Goal: Navigation & Orientation: Find specific page/section

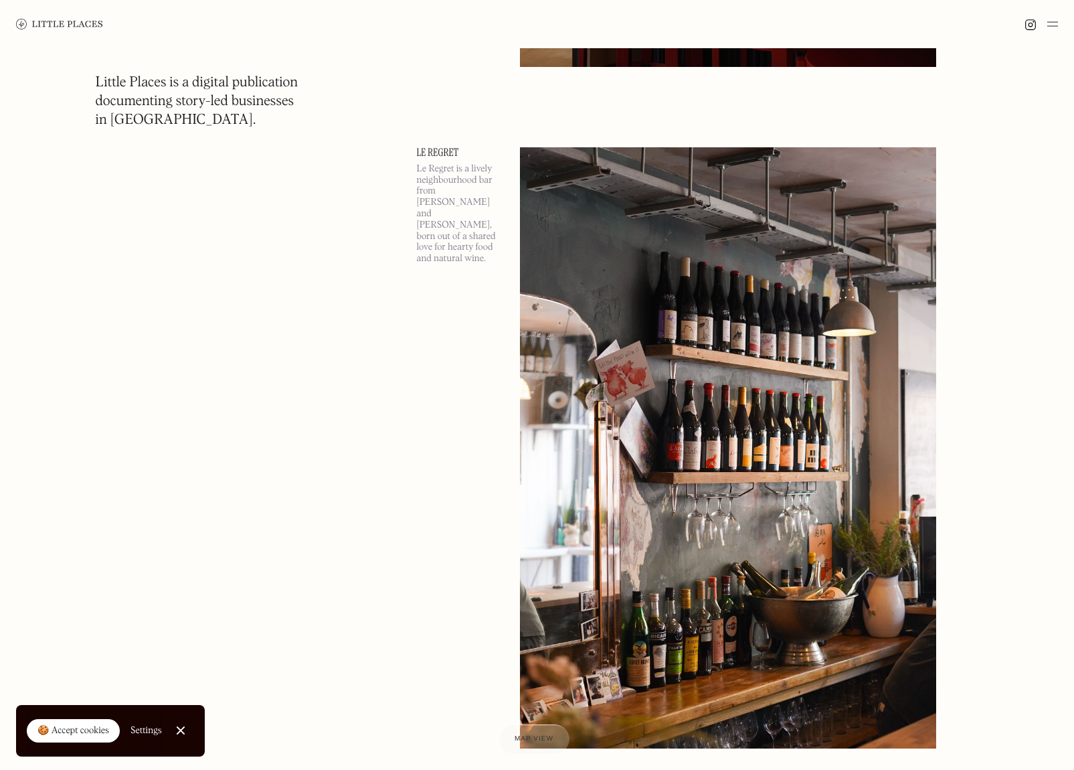
scroll to position [1316, 0]
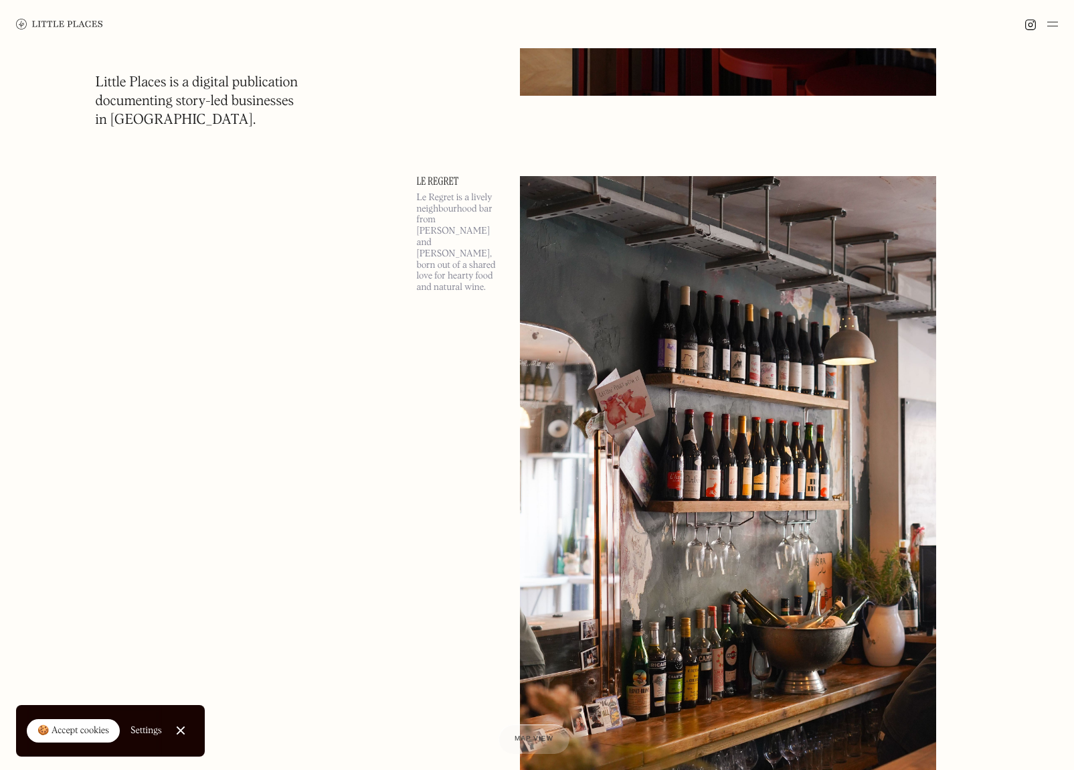
click at [633, 289] on img at bounding box center [728, 476] width 416 height 601
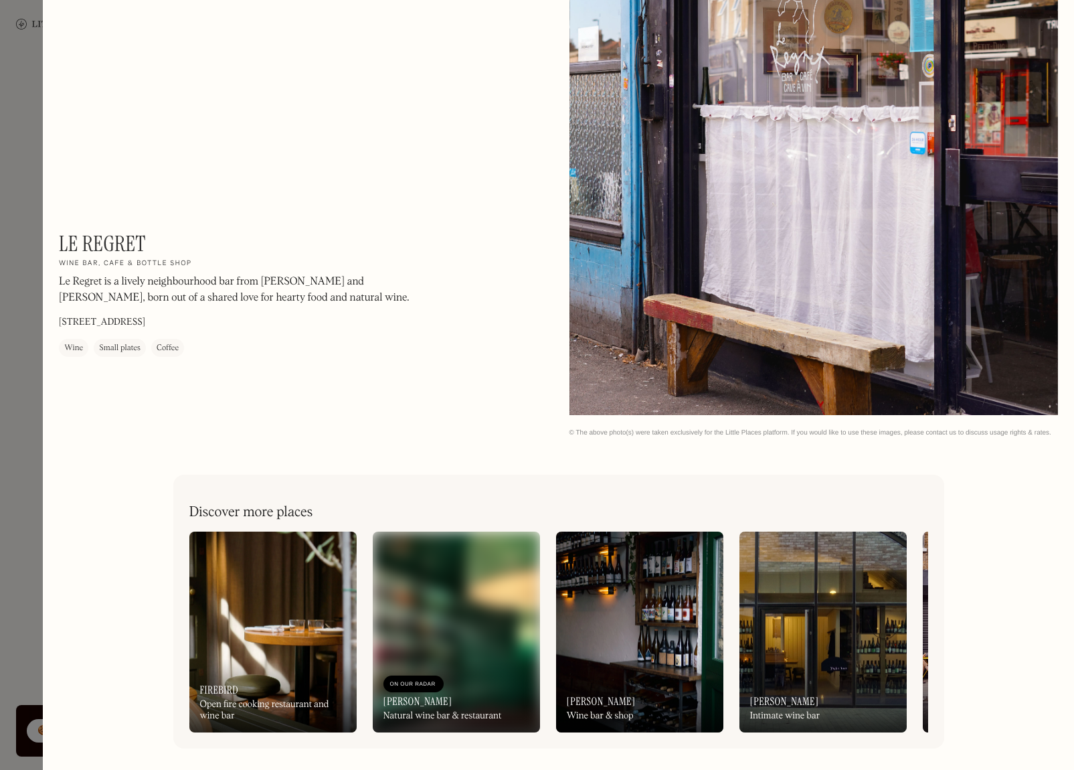
scroll to position [2078, 0]
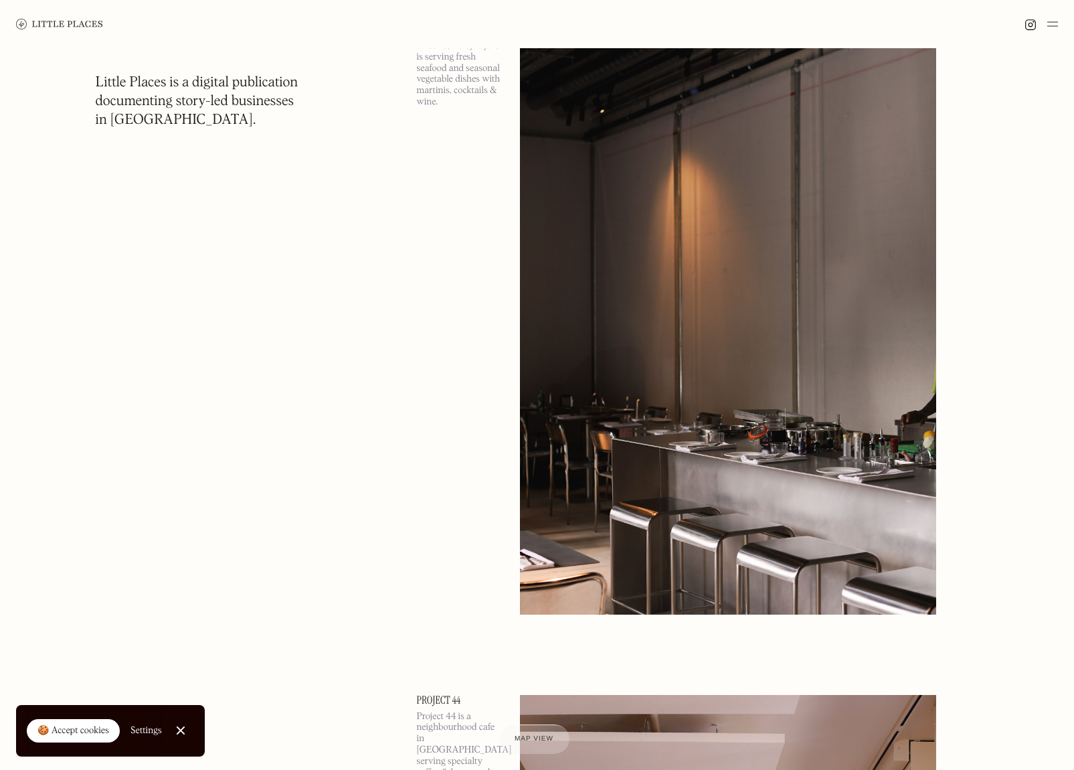
scroll to position [9654, 0]
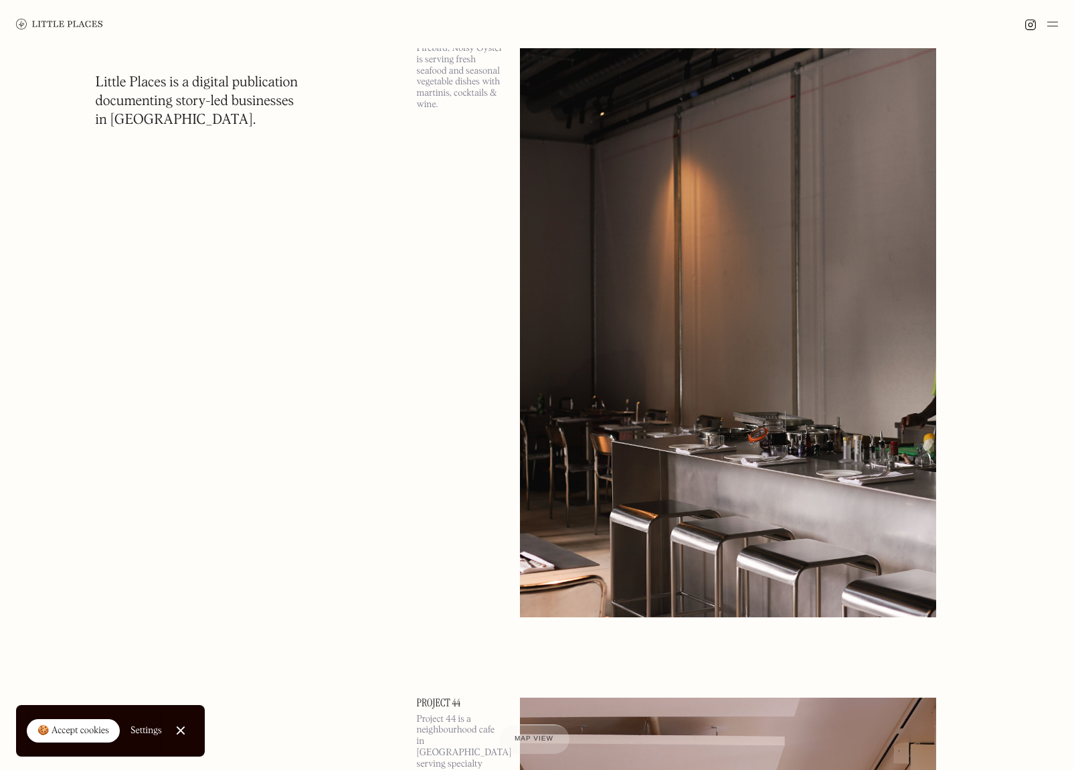
click at [624, 221] on img at bounding box center [728, 315] width 416 height 601
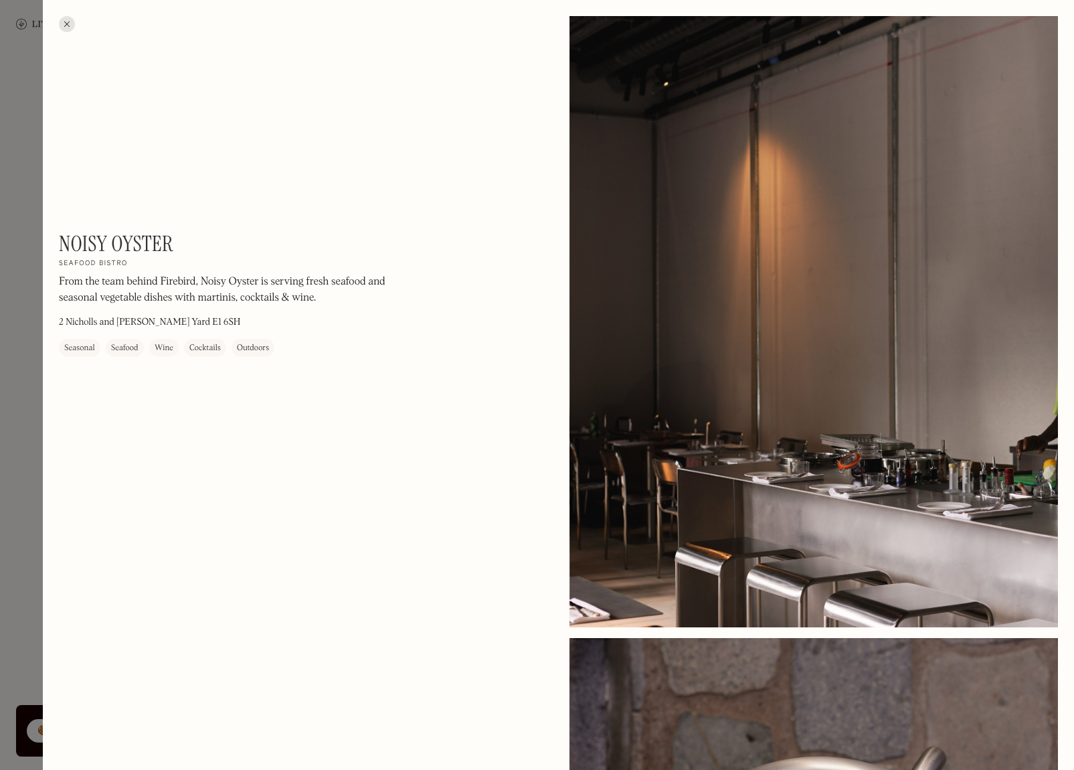
click at [73, 23] on div at bounding box center [67, 24] width 16 height 16
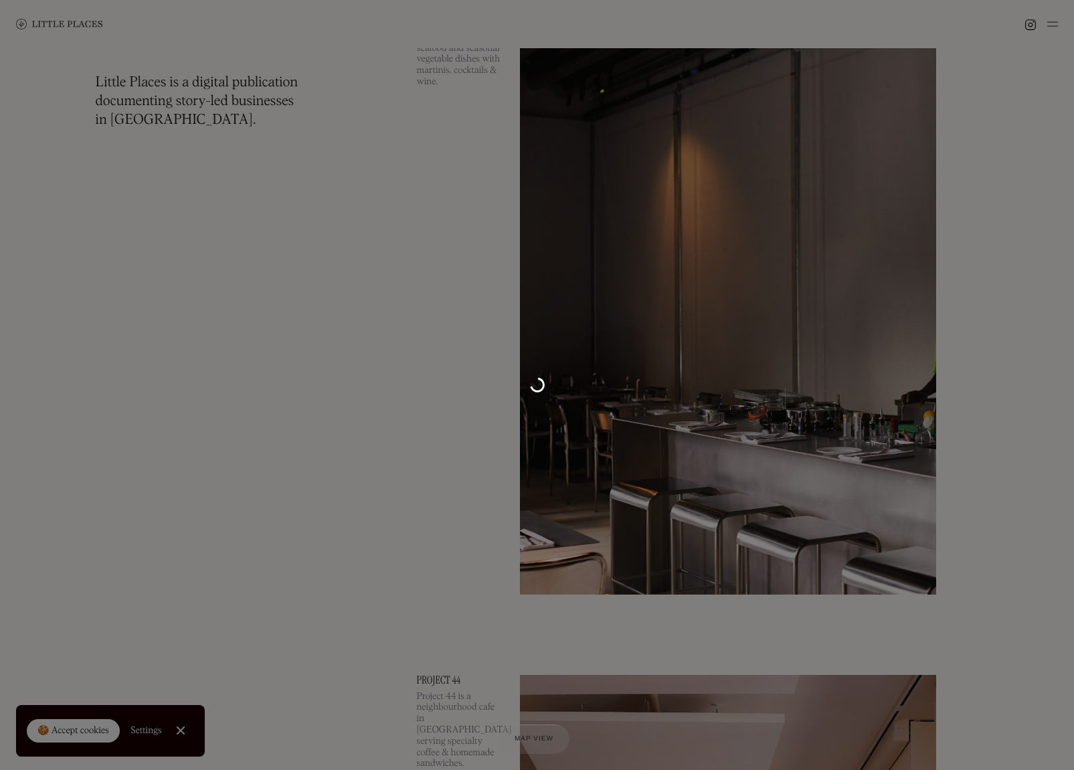
scroll to position [9654, 0]
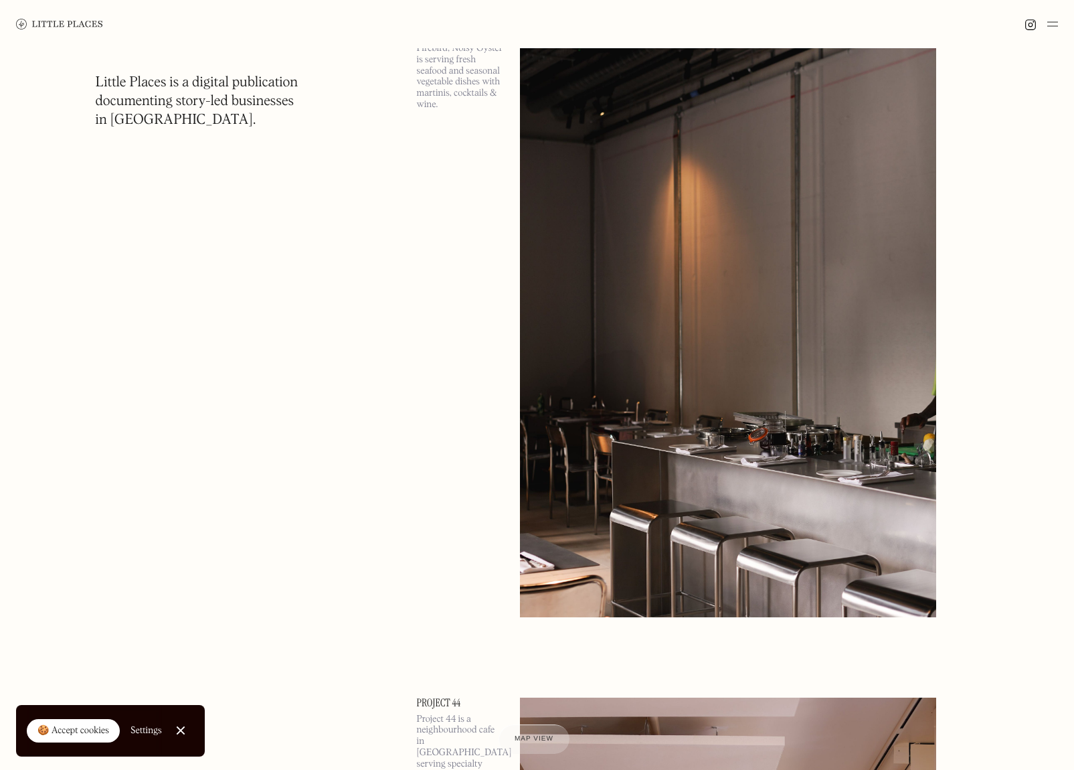
click at [1051, 23] on img at bounding box center [1052, 24] width 11 height 16
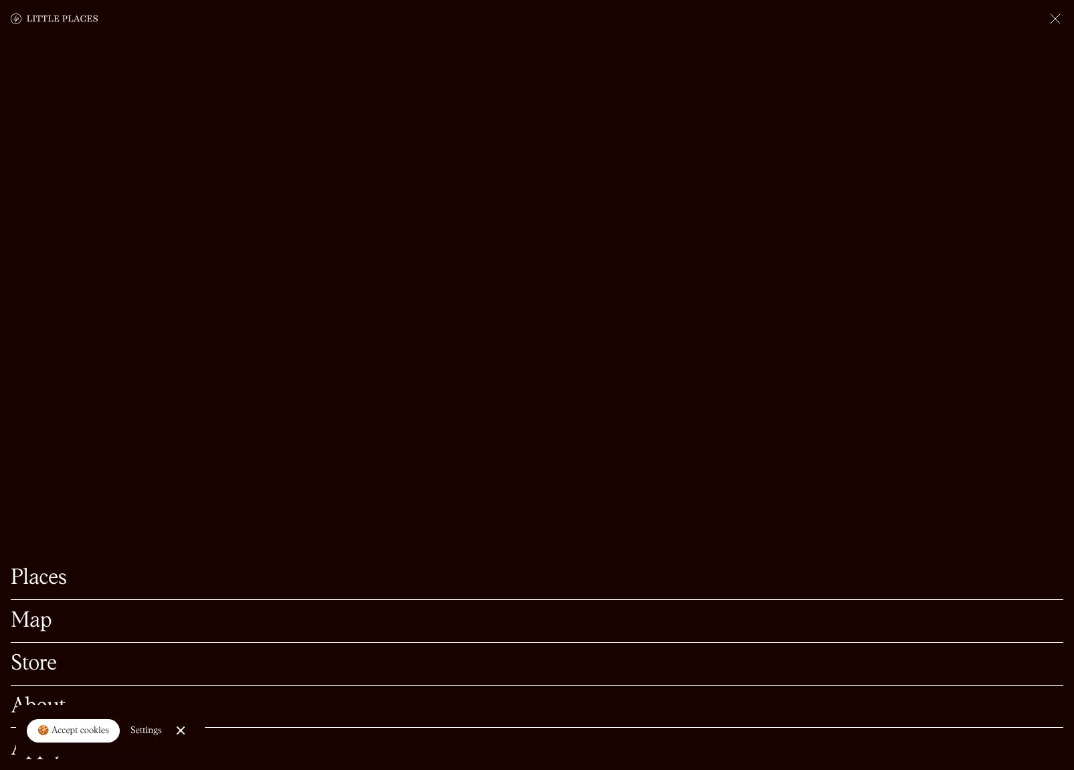
click at [78, 729] on div "🍪 Accept cookies" at bounding box center [73, 730] width 72 height 13
click at [1055, 19] on img at bounding box center [1055, 19] width 16 height 16
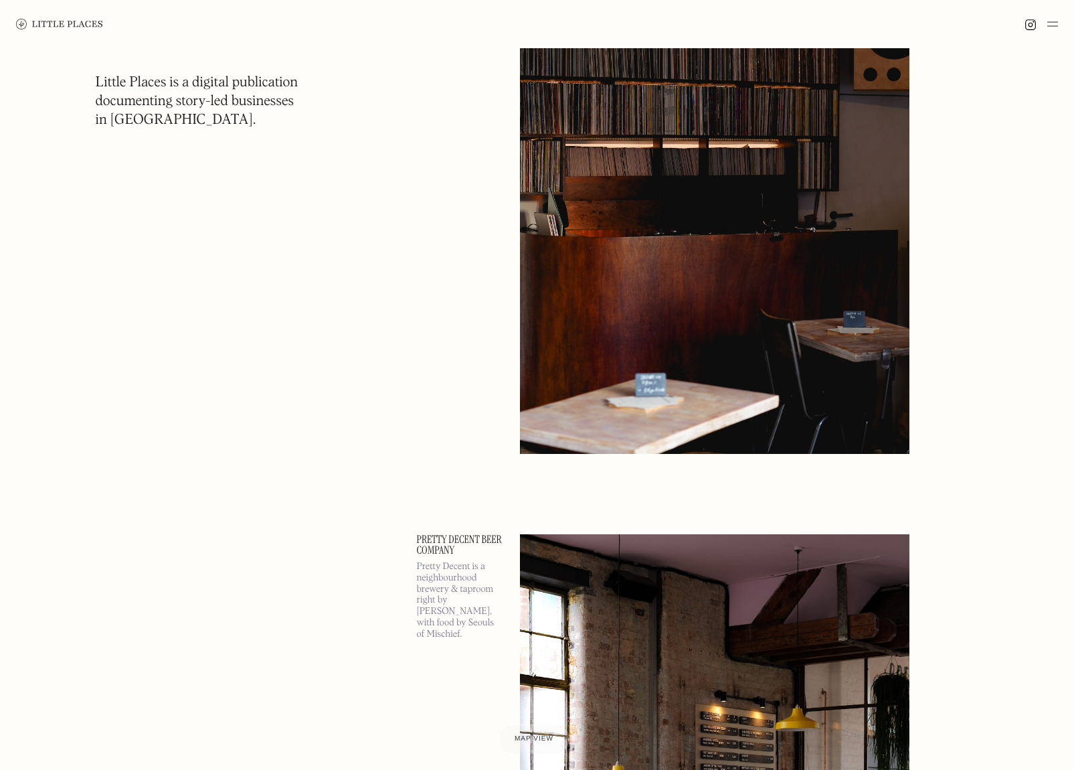
scroll to position [16327, 0]
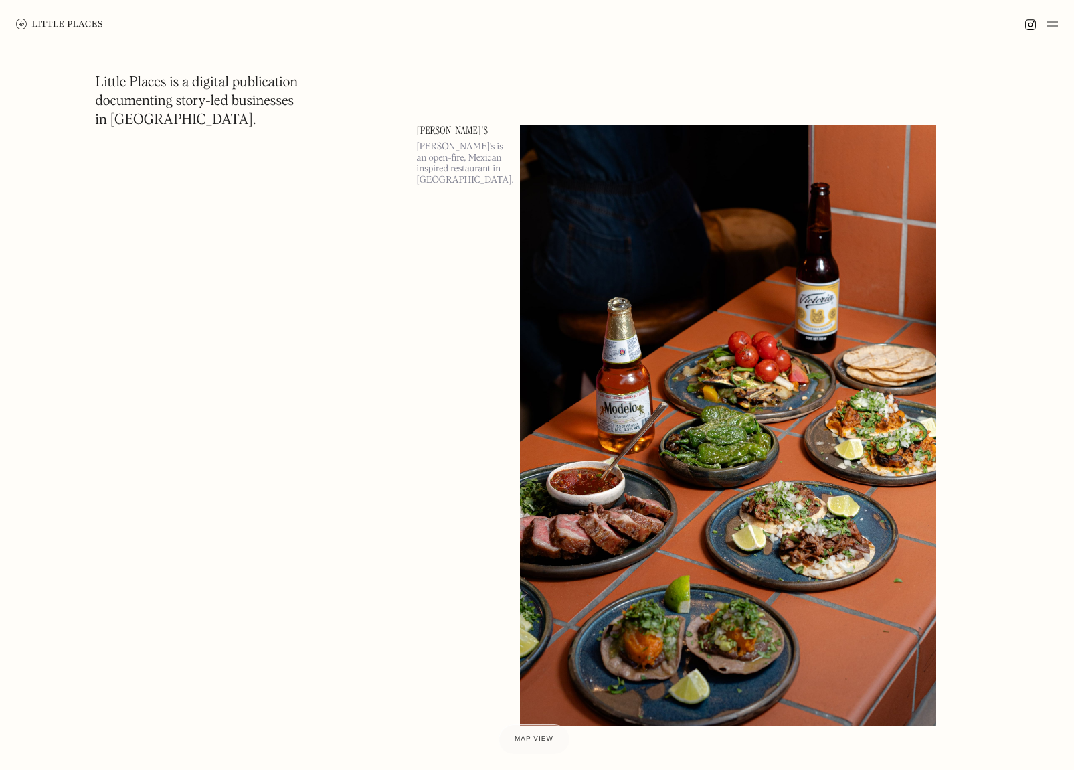
scroll to position [34082, 0]
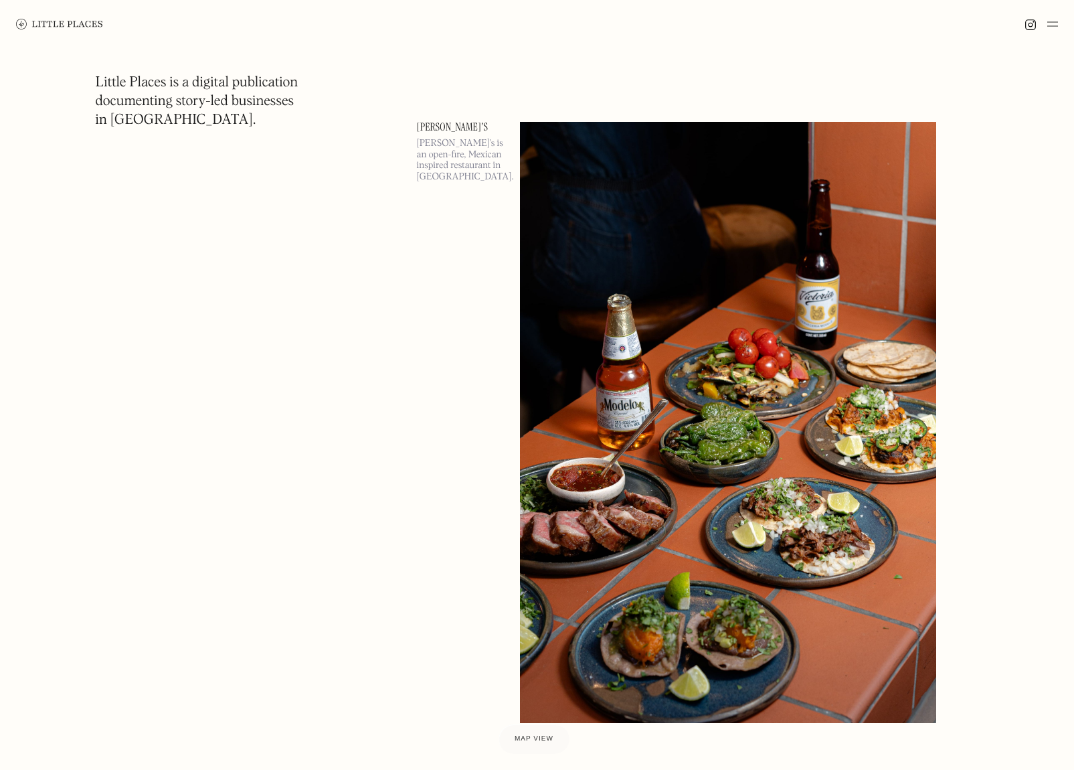
click at [614, 236] on img at bounding box center [728, 422] width 416 height 601
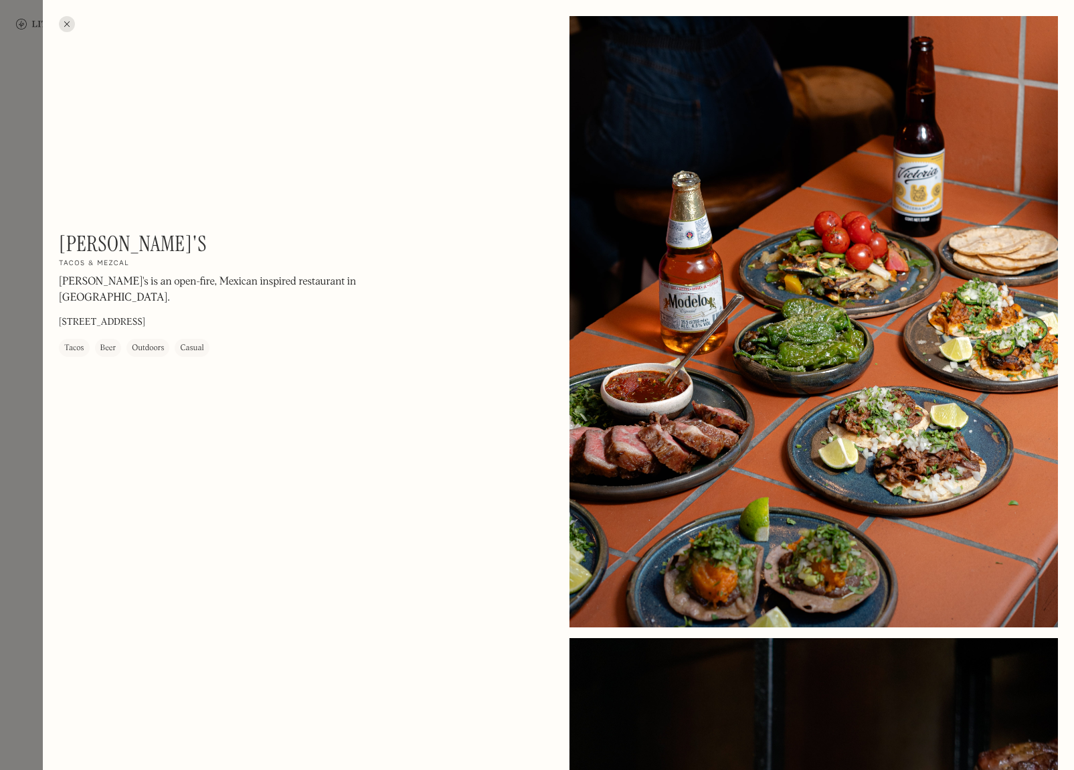
scroll to position [34062, 0]
click at [67, 26] on div at bounding box center [67, 24] width 16 height 16
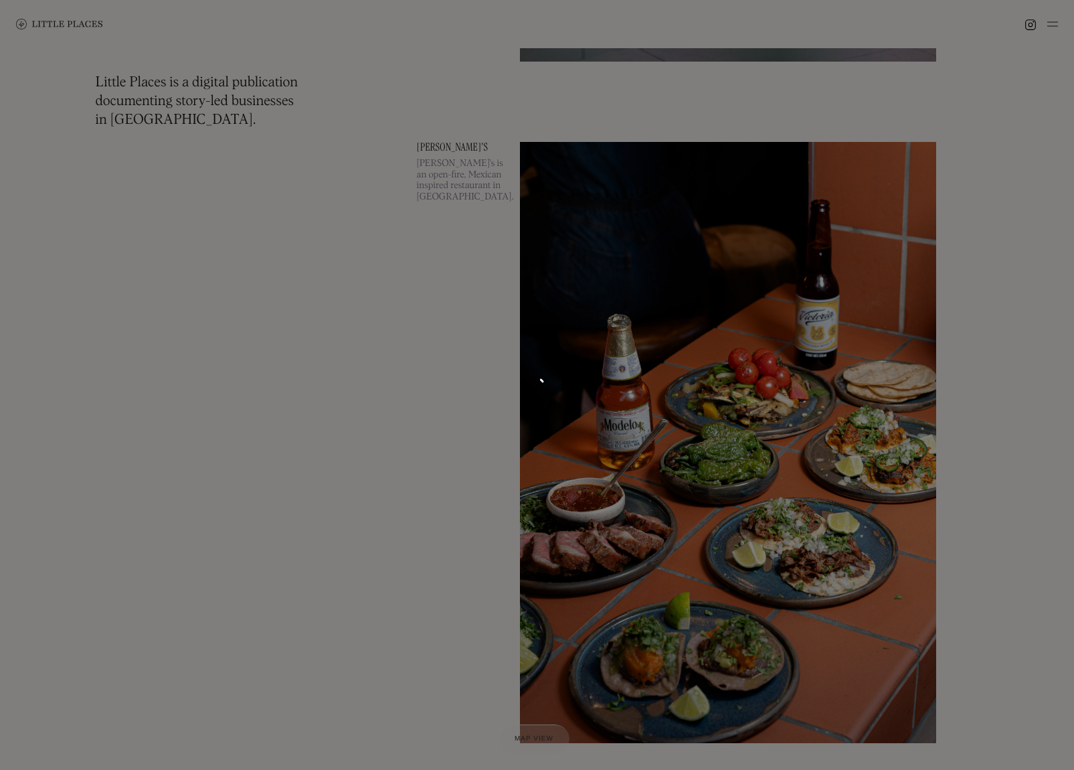
scroll to position [34082, 0]
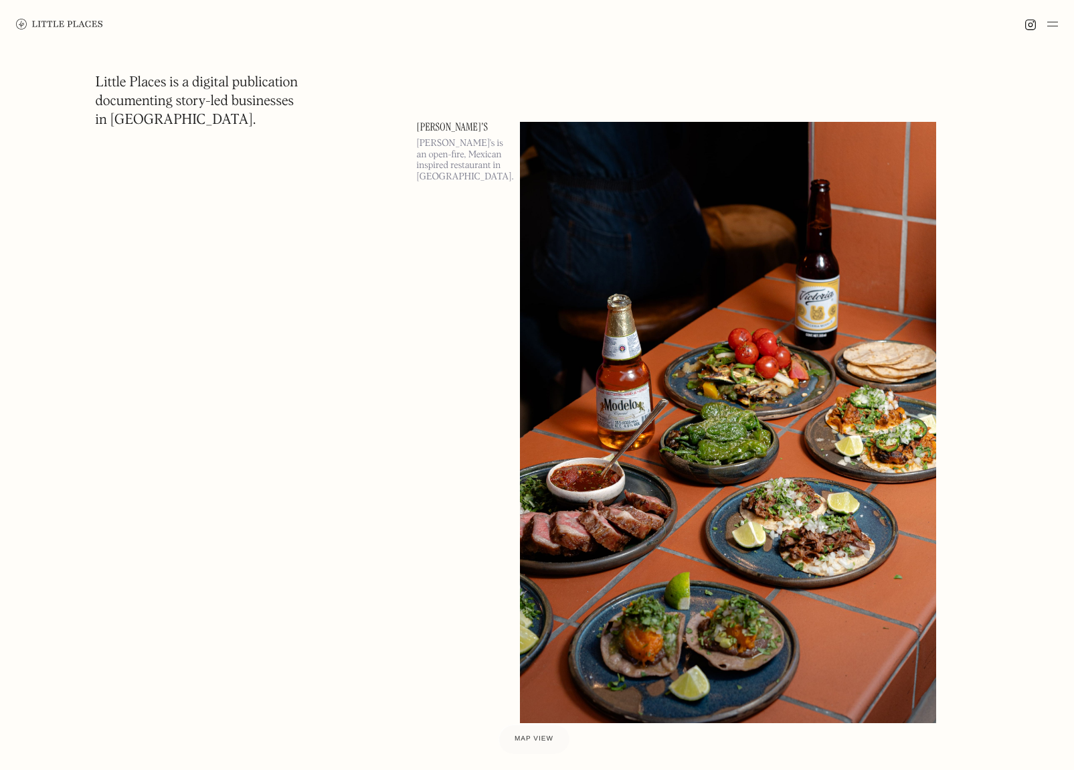
click at [1027, 24] on img at bounding box center [1031, 25] width 12 height 12
